Goal: Information Seeking & Learning: Find specific fact

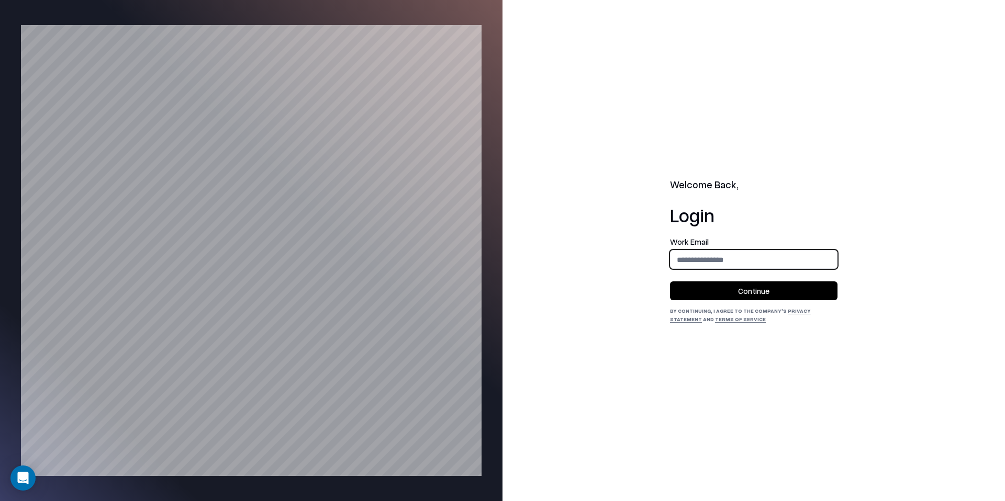
click at [740, 256] on input "email" at bounding box center [753, 259] width 166 height 19
type input "**********"
click at [747, 291] on button "Continue" at bounding box center [753, 290] width 167 height 19
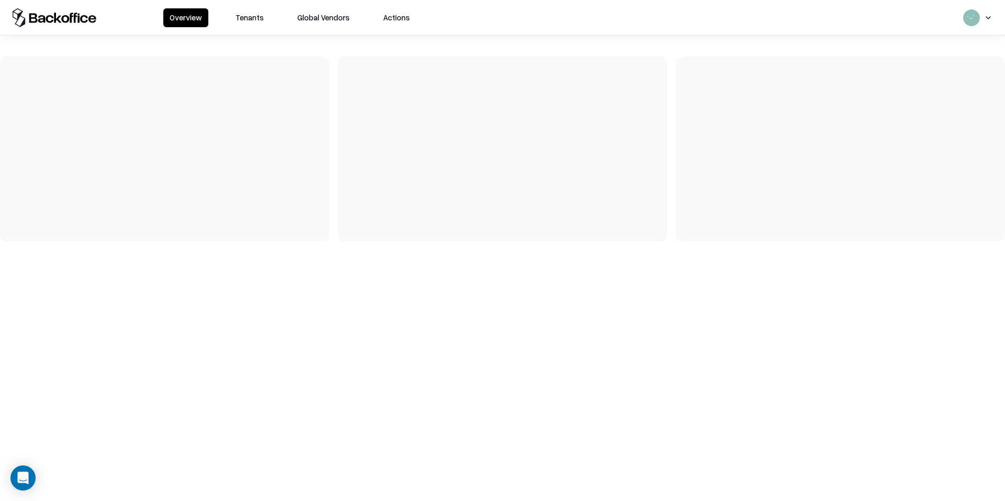
click at [261, 21] on button "Tenants" at bounding box center [249, 17] width 41 height 19
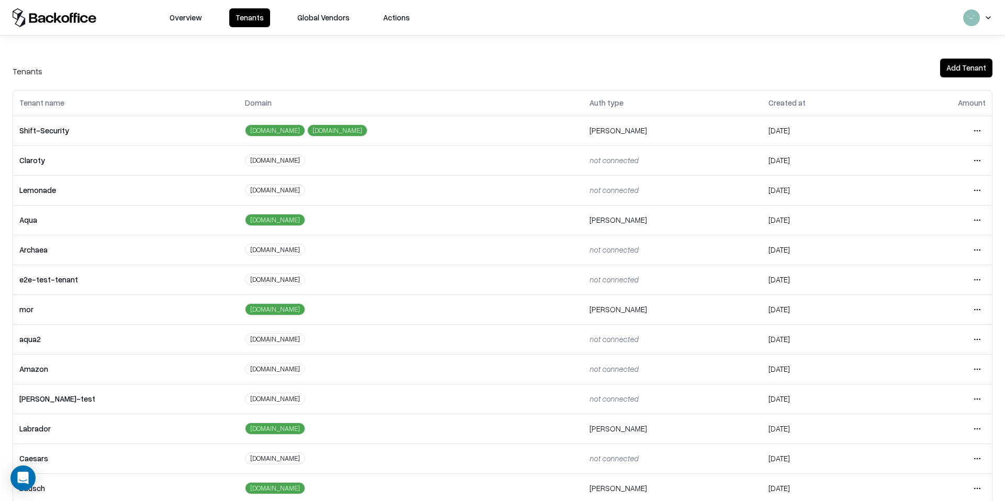
click at [971, 188] on html "Overview Tenants Global Vendors Actions Tenants Add Tenant Tenant name Domain A…" at bounding box center [502, 250] width 1005 height 501
click at [889, 275] on div "Login to tenant" at bounding box center [932, 277] width 113 height 21
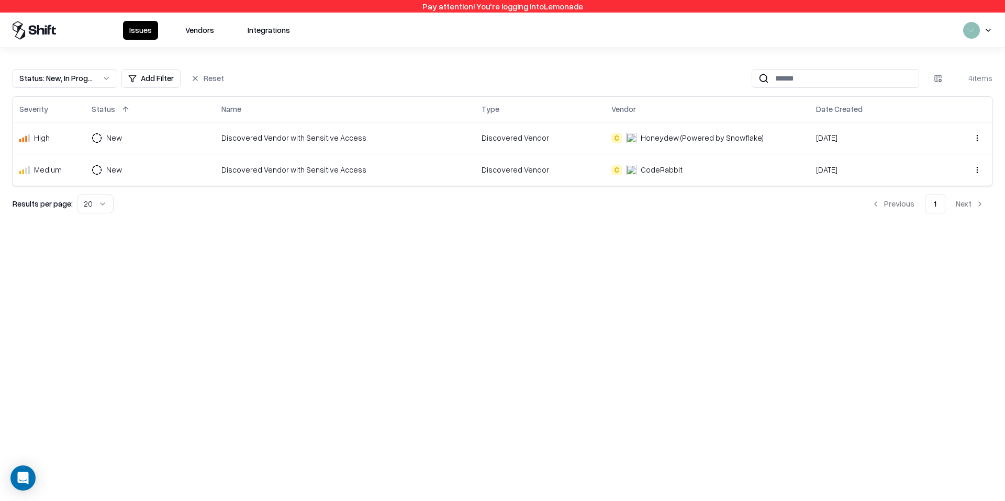
click at [195, 29] on button "Vendors" at bounding box center [199, 30] width 41 height 19
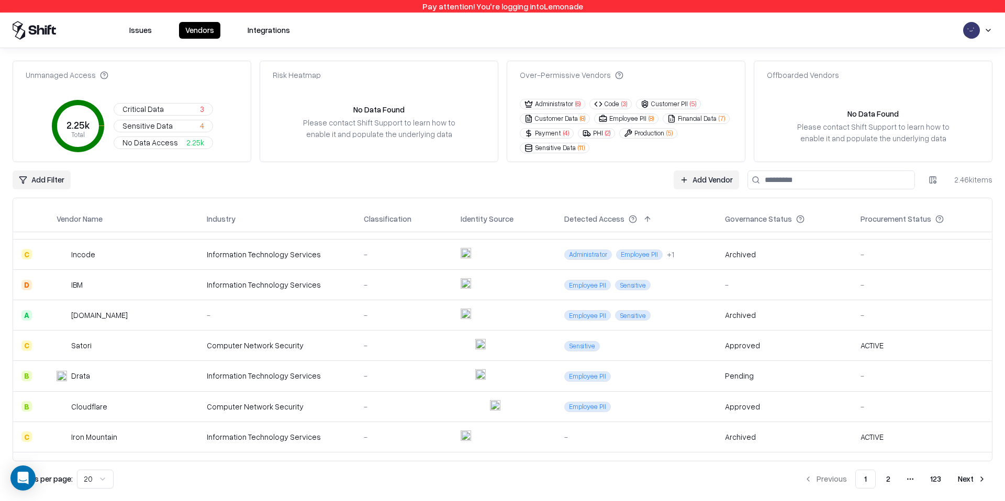
scroll to position [387, 0]
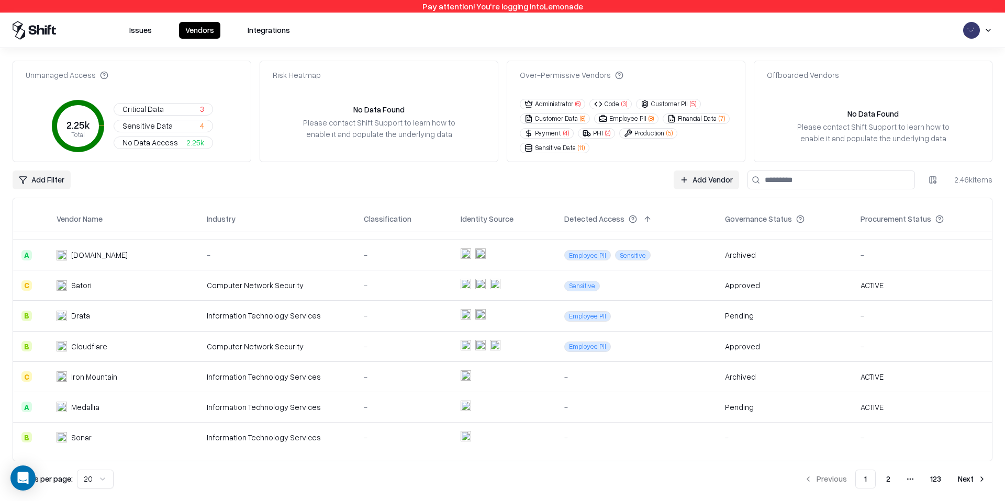
click at [888, 483] on button "2" at bounding box center [887, 479] width 21 height 19
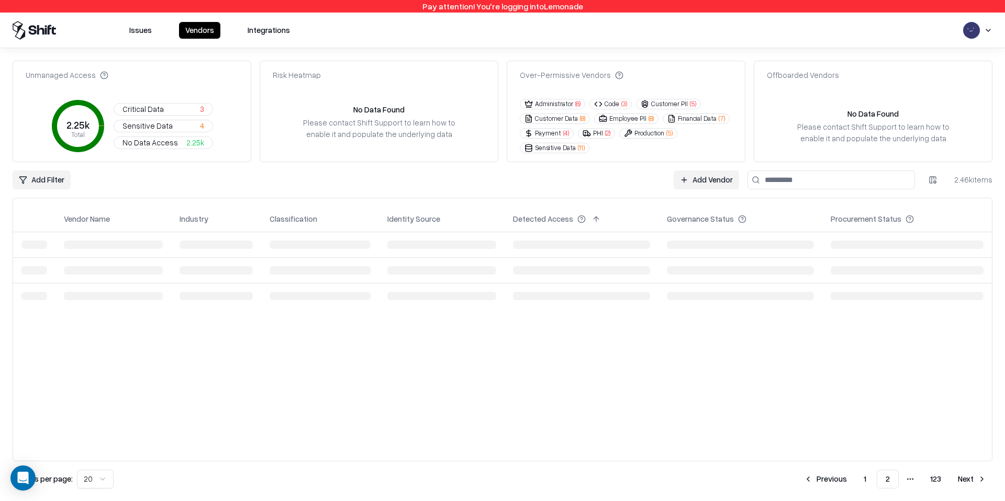
scroll to position [0, 0]
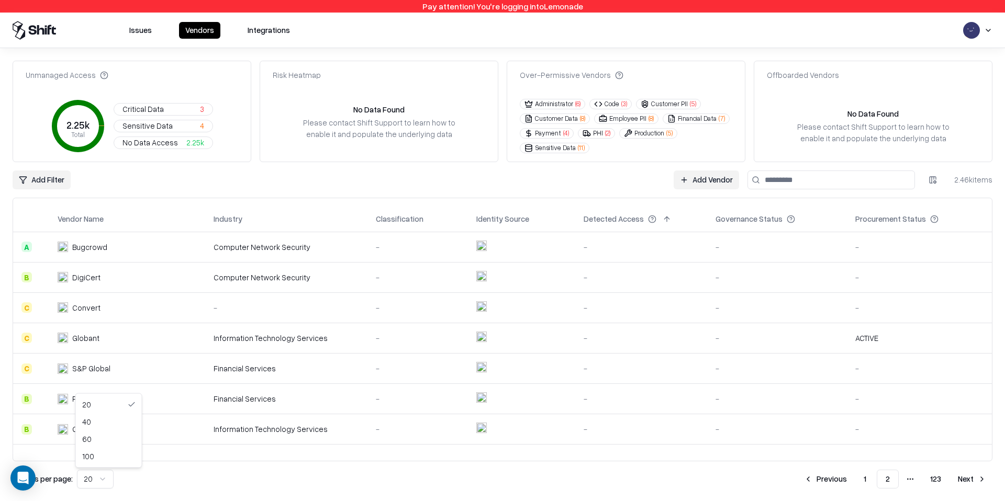
click at [104, 477] on html "Pay attention! You're logging into Lemonade Issues Vendors Integrations Unmanag…" at bounding box center [502, 250] width 1005 height 501
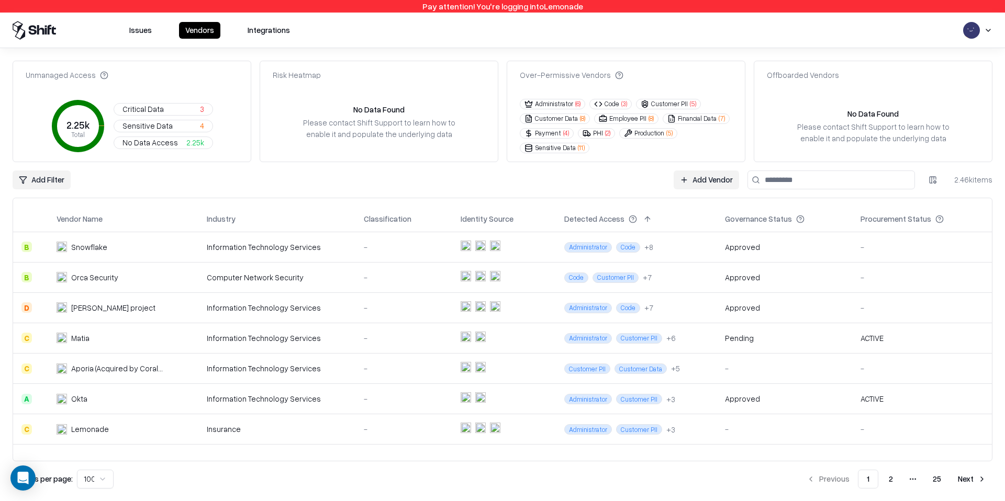
click at [897, 481] on button "2" at bounding box center [890, 479] width 21 height 19
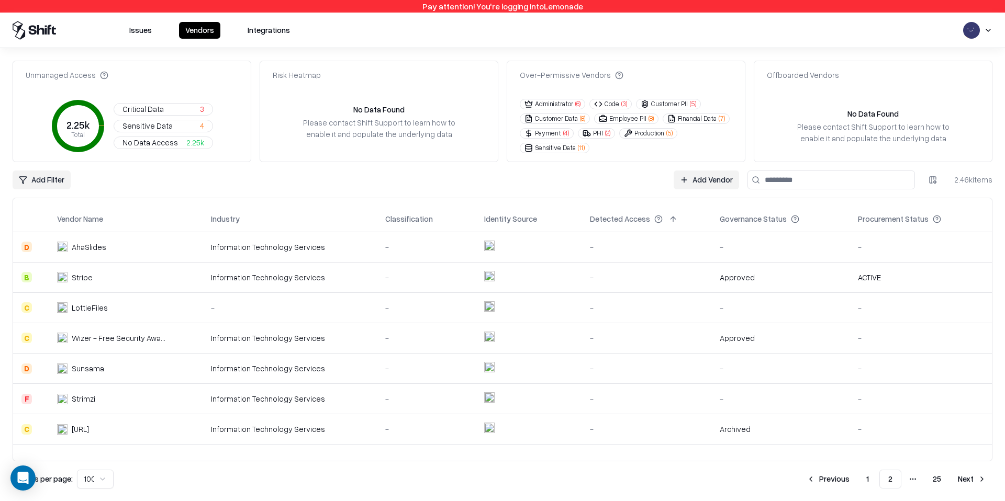
click at [989, 30] on html "Pay attention! You're logging into Lemonade Issues Vendors Integrations Unmanag…" at bounding box center [502, 250] width 1005 height 501
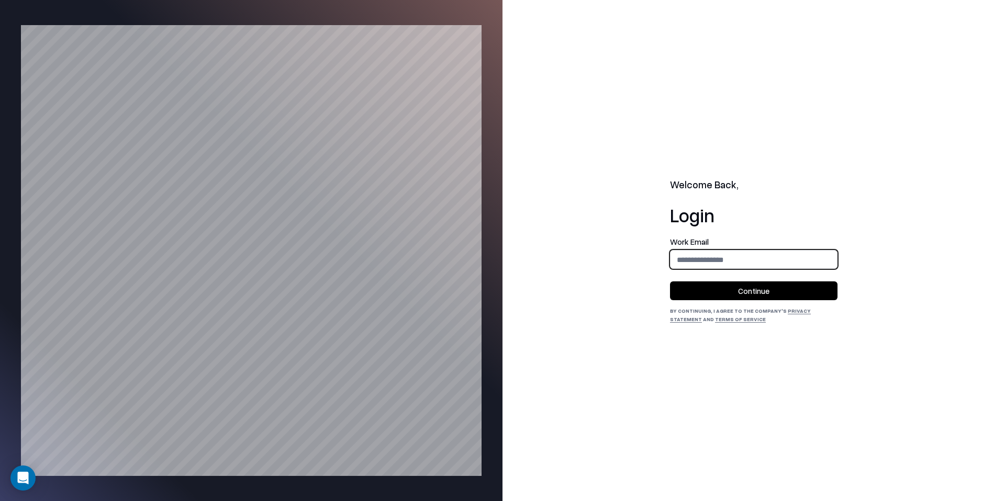
click at [698, 256] on input "email" at bounding box center [753, 259] width 166 height 19
type input "**********"
click at [758, 292] on button "Continue" at bounding box center [753, 290] width 167 height 19
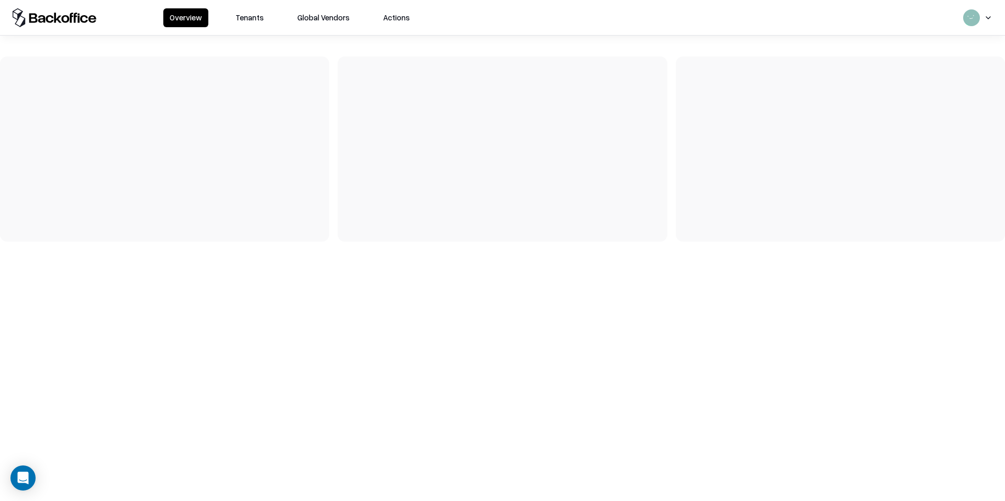
click at [237, 15] on button "Tenants" at bounding box center [249, 17] width 41 height 19
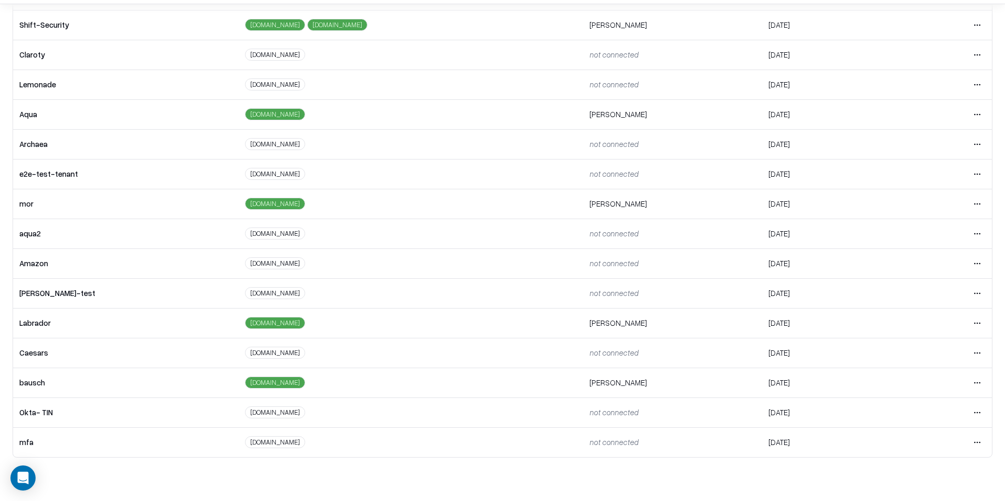
scroll to position [47, 0]
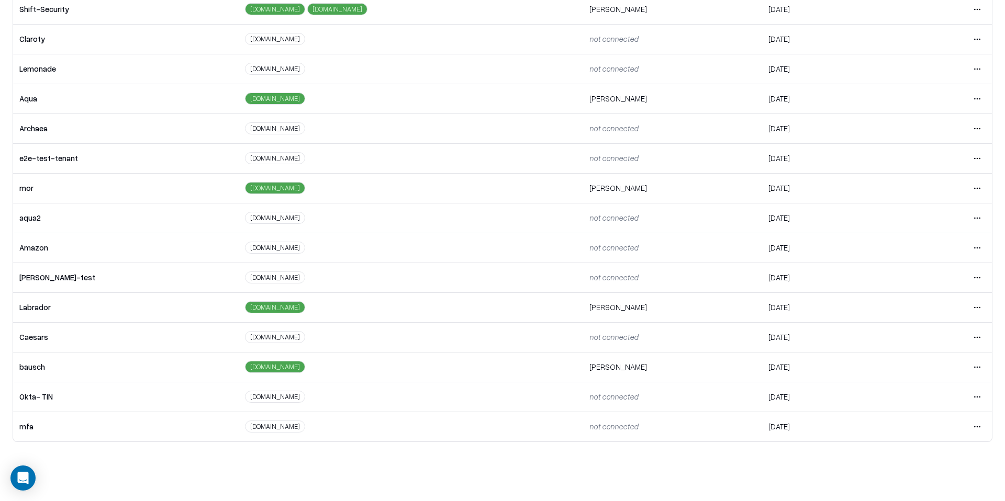
click at [972, 337] on html "Overview Tenants Global Vendors Actions Tenants Add Tenant Tenant name Domain A…" at bounding box center [502, 203] width 1005 height 501
click at [911, 430] on div "Login to tenant" at bounding box center [932, 424] width 113 height 21
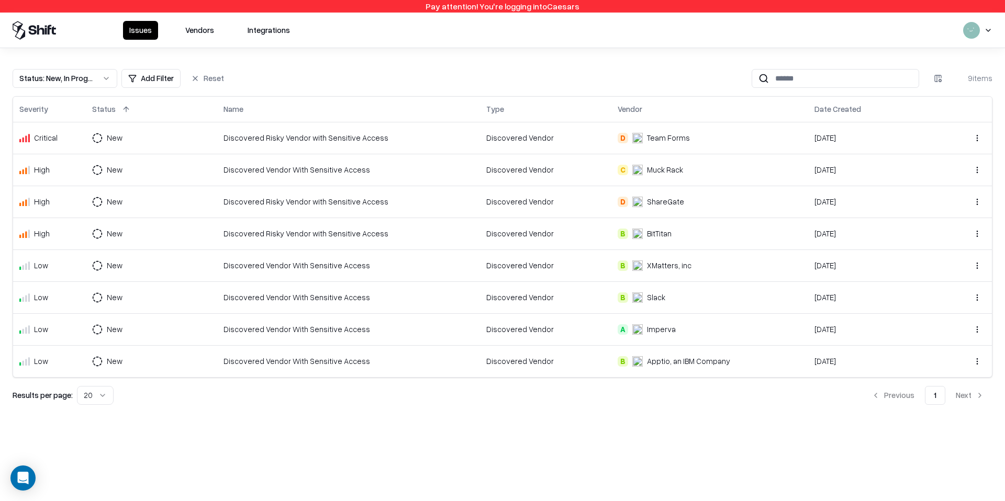
click at [182, 37] on button "Vendors" at bounding box center [199, 30] width 41 height 19
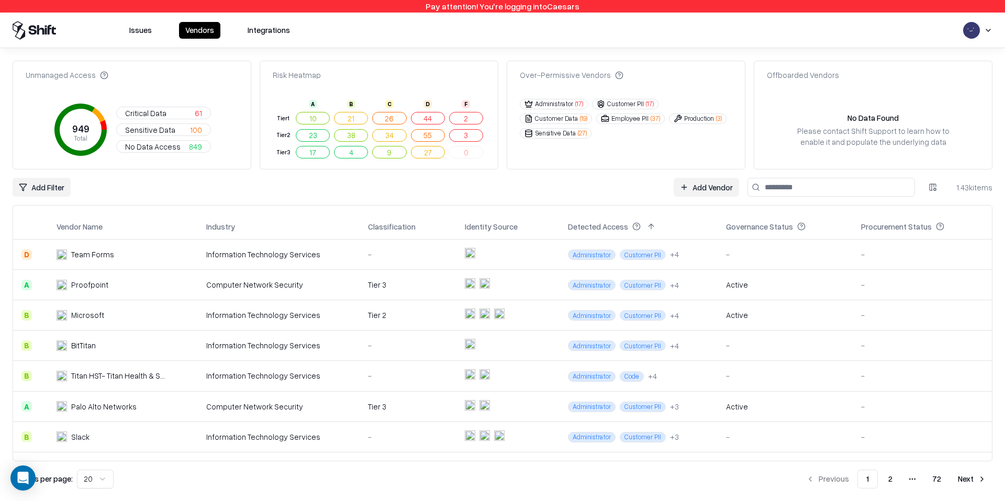
click at [807, 186] on input at bounding box center [830, 187] width 167 height 19
paste input "********"
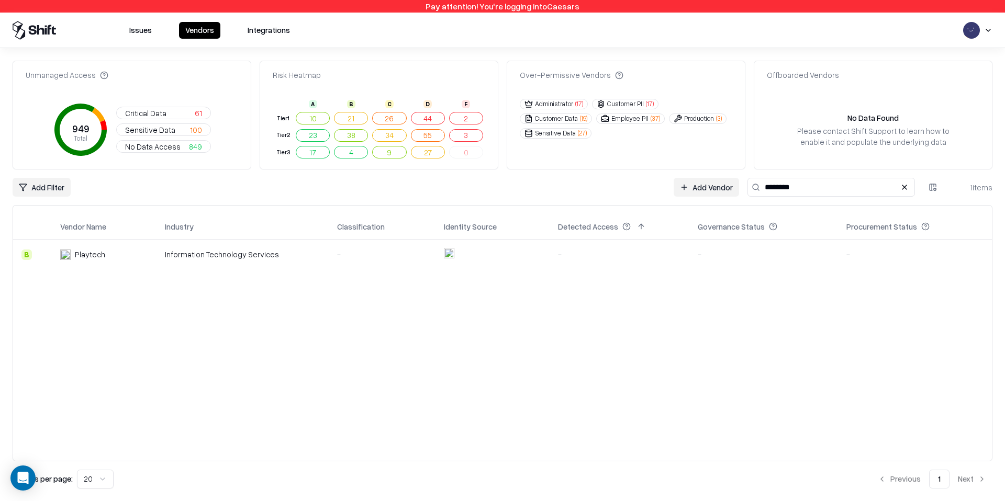
type input "********"
click at [114, 259] on div "Playtech" at bounding box center [104, 254] width 88 height 11
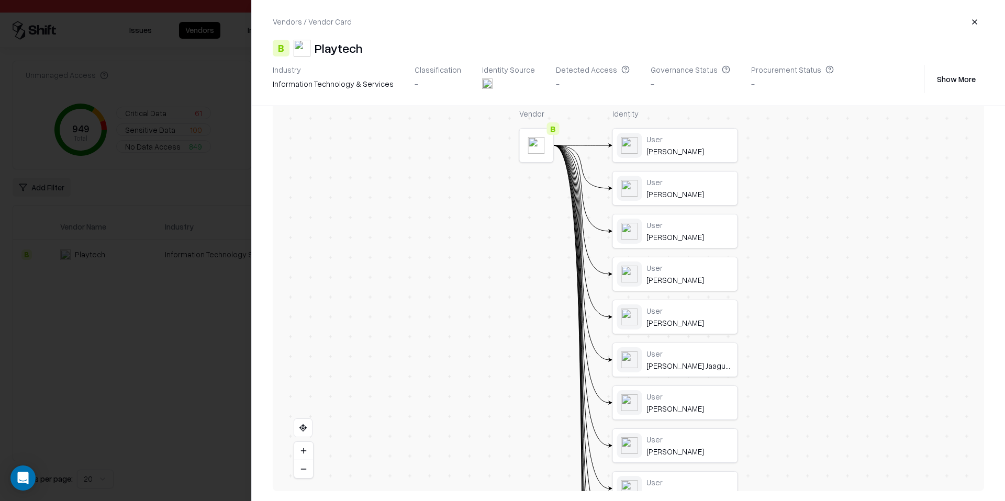
scroll to position [221, 0]
click at [979, 25] on button "button" at bounding box center [974, 22] width 19 height 19
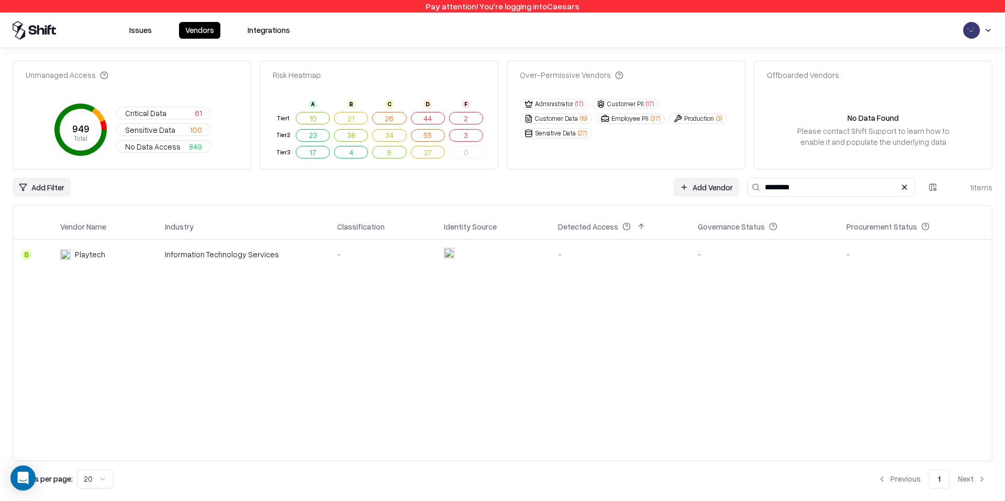
click at [192, 32] on button "Vendors" at bounding box center [199, 30] width 41 height 17
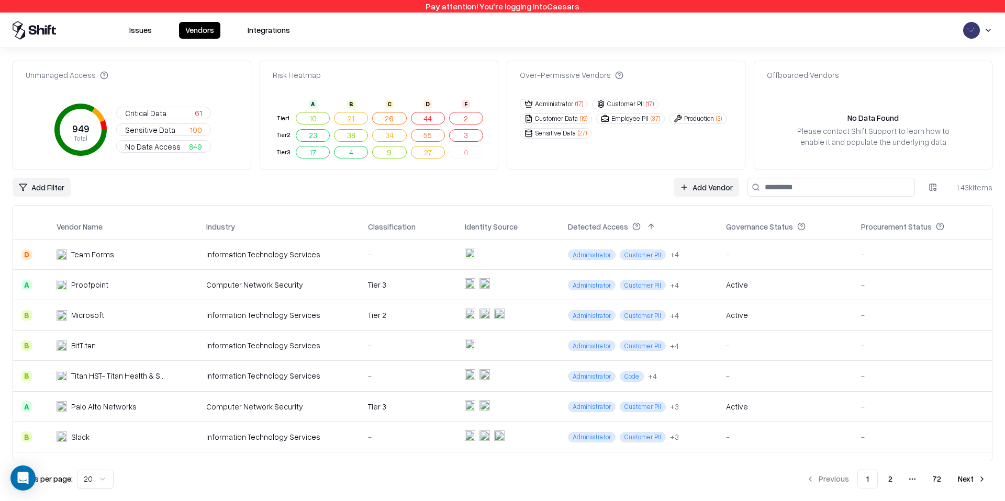
click at [794, 191] on input at bounding box center [830, 187] width 167 height 19
paste input "*********"
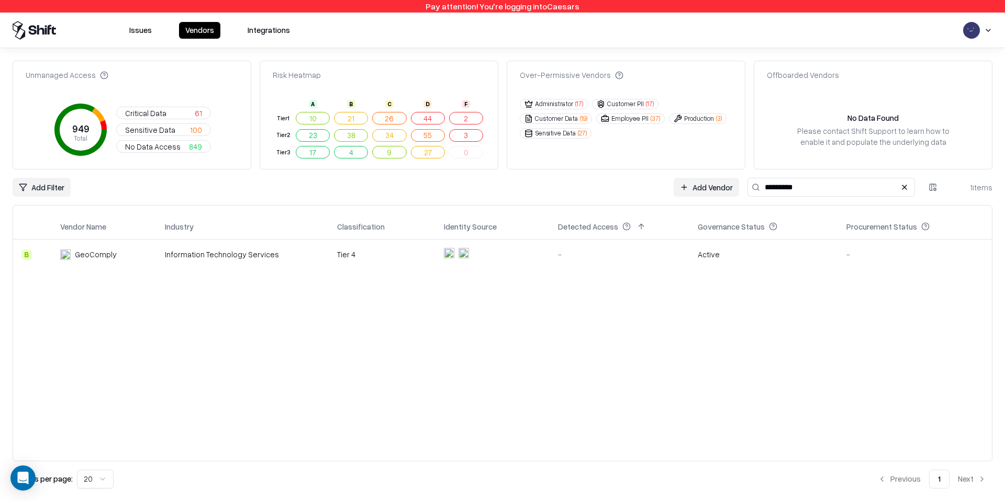
click at [104, 259] on div "GeoComply" at bounding box center [96, 254] width 42 height 11
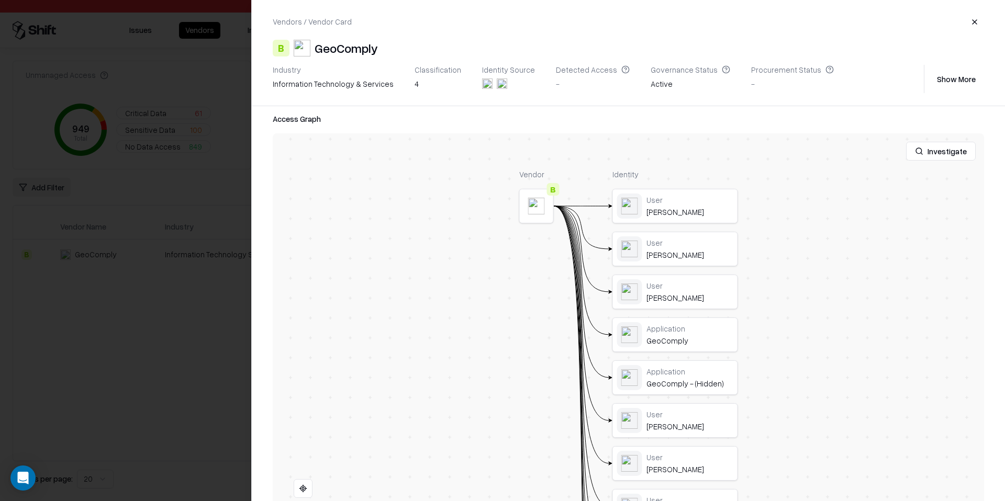
scroll to position [159, 0]
click at [973, 18] on button "button" at bounding box center [974, 22] width 19 height 19
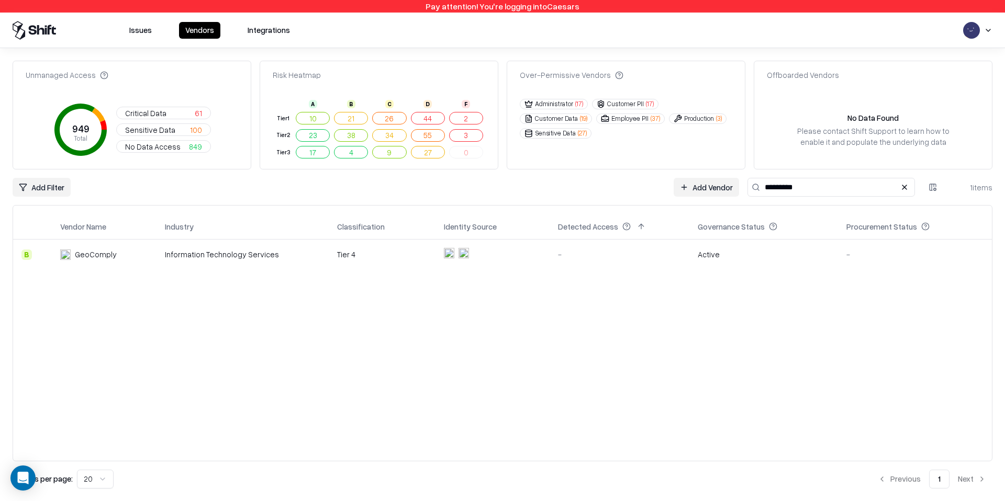
click at [779, 186] on input "*********" at bounding box center [830, 187] width 167 height 19
paste input "**********"
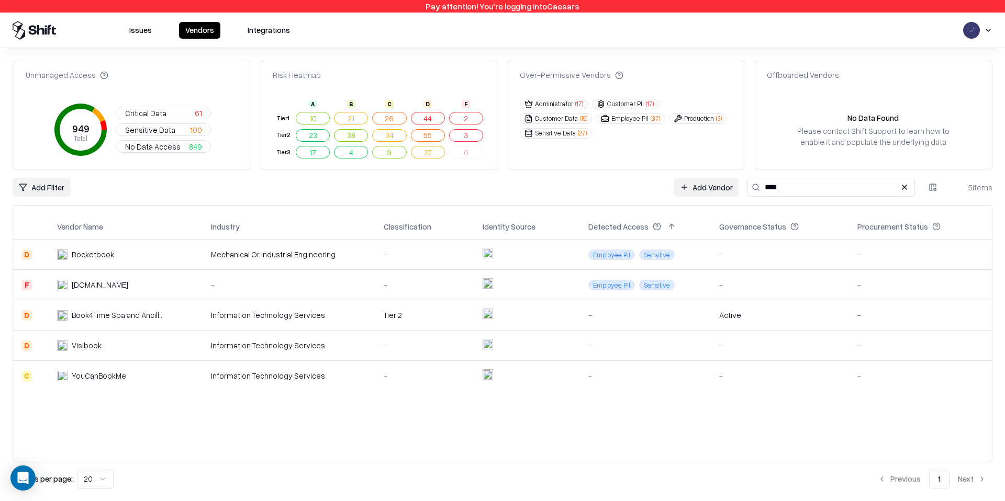
type input "****"
click at [105, 285] on div "[DOMAIN_NAME]" at bounding box center [100, 284] width 57 height 11
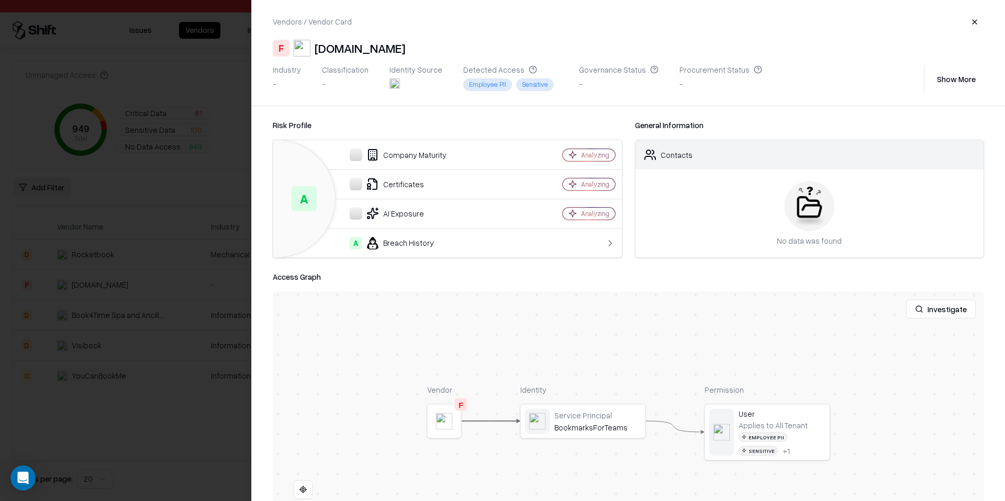
click at [377, 48] on div "[DOMAIN_NAME]" at bounding box center [359, 48] width 91 height 17
click at [378, 48] on div "[DOMAIN_NAME]" at bounding box center [359, 48] width 91 height 17
drag, startPoint x: 475, startPoint y: 53, endPoint x: 310, endPoint y: 50, distance: 165.3
click at [310, 50] on div "F [DOMAIN_NAME]" at bounding box center [628, 48] width 711 height 17
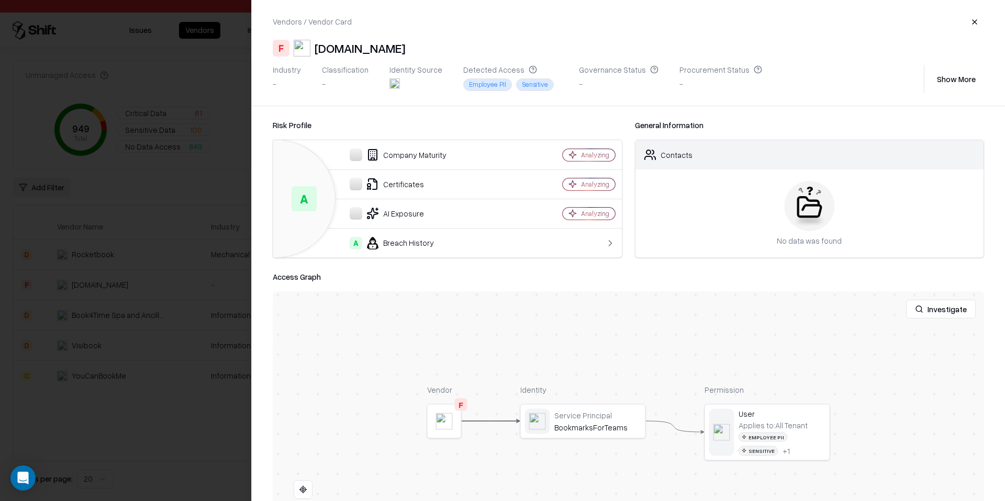
copy div "[DOMAIN_NAME]"
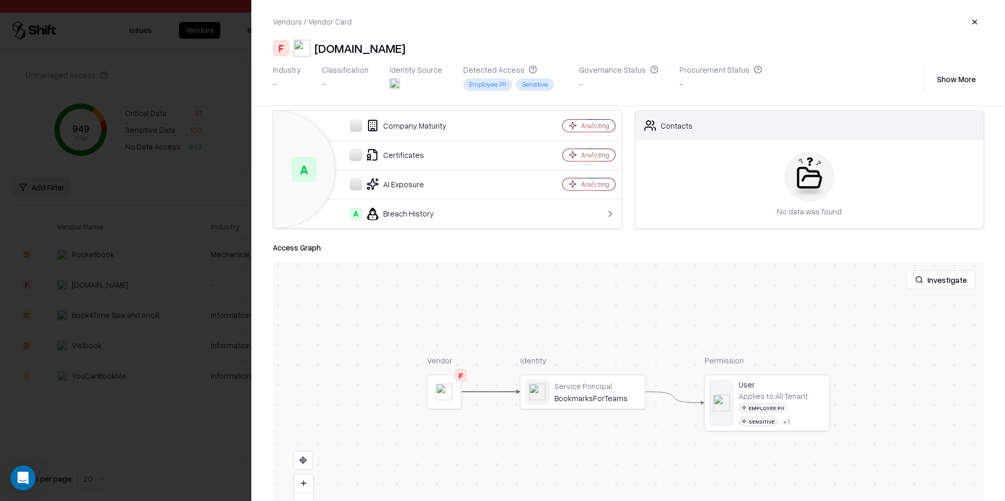
scroll to position [30, 0]
click at [358, 44] on div "[DOMAIN_NAME]" at bounding box center [359, 48] width 91 height 17
copy div "Bookmarksforteams"
drag, startPoint x: 461, startPoint y: 50, endPoint x: 313, endPoint y: 51, distance: 148.6
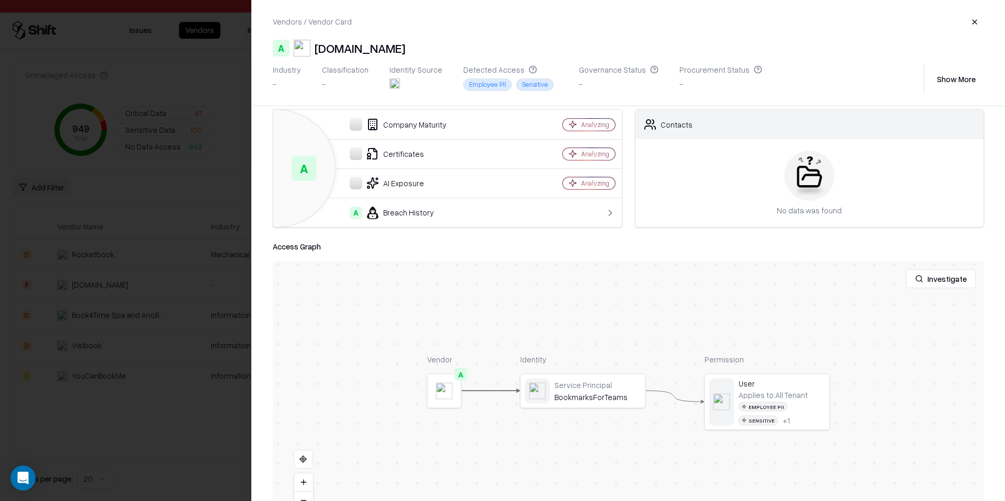
click at [313, 51] on div "A [DOMAIN_NAME]" at bounding box center [628, 48] width 711 height 17
copy div "[DOMAIN_NAME]"
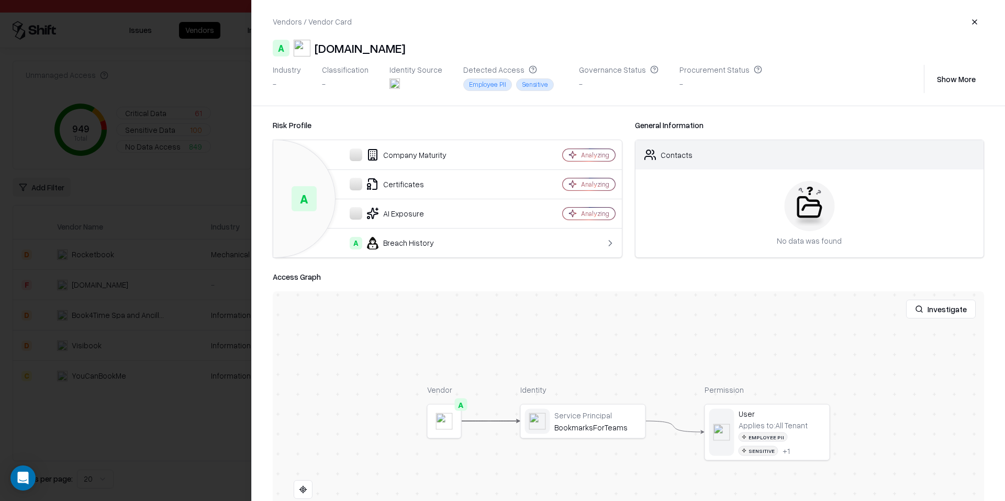
scroll to position [2, 0]
click at [405, 44] on div "[DOMAIN_NAME]" at bounding box center [359, 48] width 91 height 17
drag, startPoint x: 313, startPoint y: 200, endPoint x: 280, endPoint y: 207, distance: 33.7
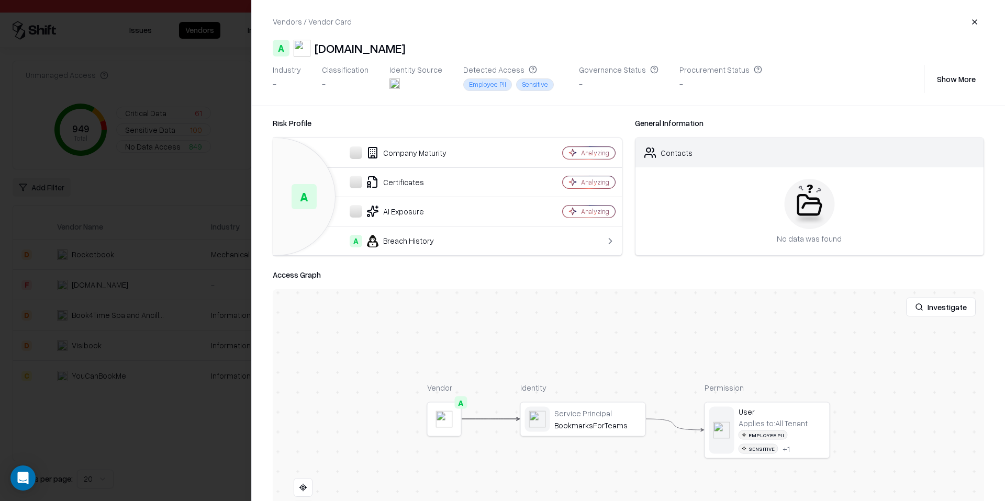
click at [313, 200] on div "A" at bounding box center [303, 196] width 25 height 25
click at [0, 0] on div at bounding box center [0, 0] width 0 height 0
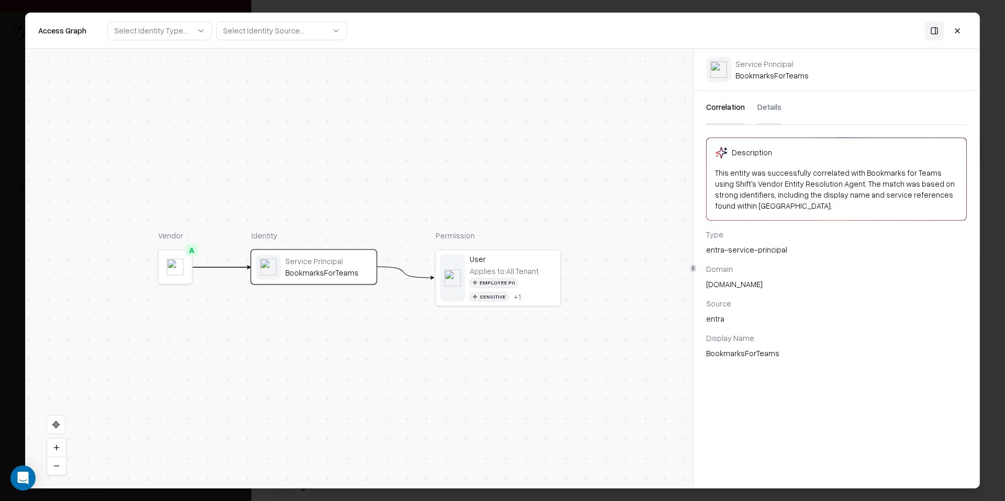
click at [743, 288] on div "[DOMAIN_NAME]" at bounding box center [836, 284] width 261 height 11
click at [752, 354] on div "BookmarksForTeams" at bounding box center [836, 353] width 261 height 11
copy div "BookmarksForTeams"
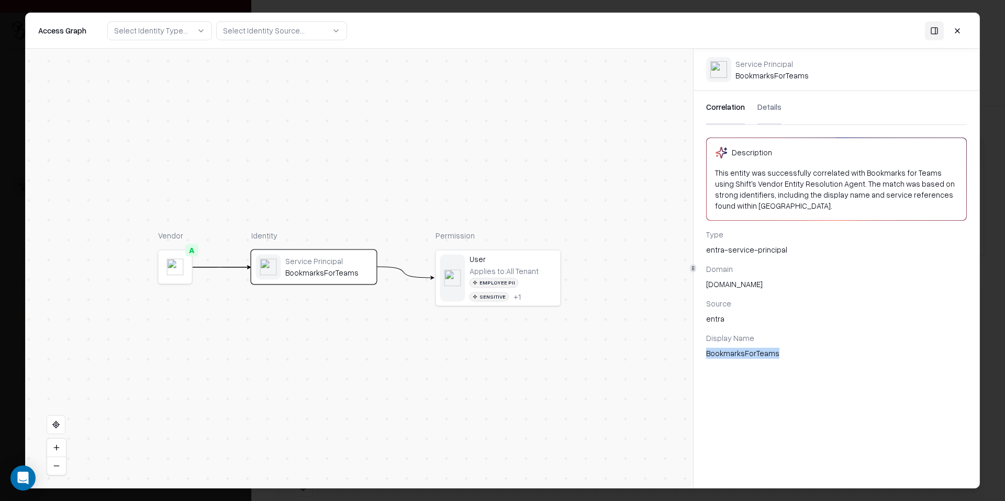
click at [950, 30] on button at bounding box center [956, 30] width 19 height 19
click at [950, 30] on body "Pay attention! You're logging into Caesars Issues Vendors Integrations Unmanage…" at bounding box center [502, 250] width 1005 height 501
